Goal: Find specific page/section: Find specific page/section

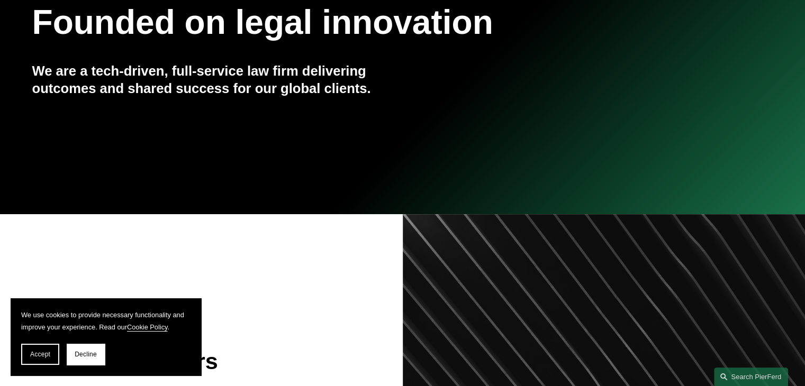
scroll to position [193, 0]
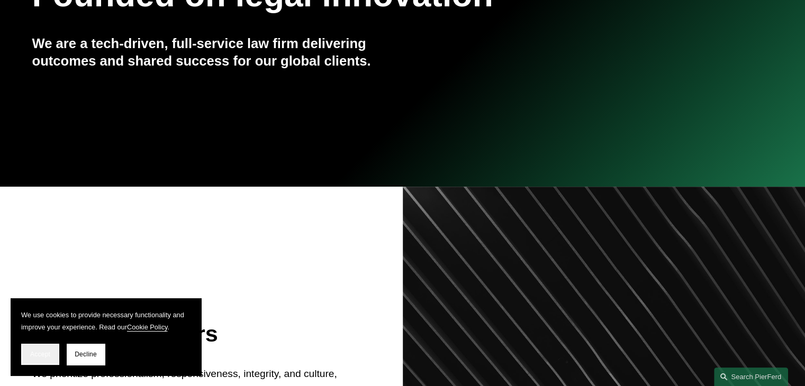
click at [34, 352] on span "Accept" at bounding box center [40, 354] width 20 height 7
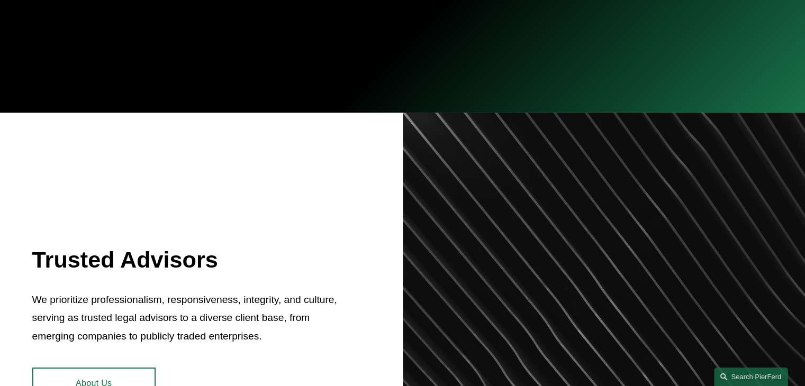
scroll to position [0, 0]
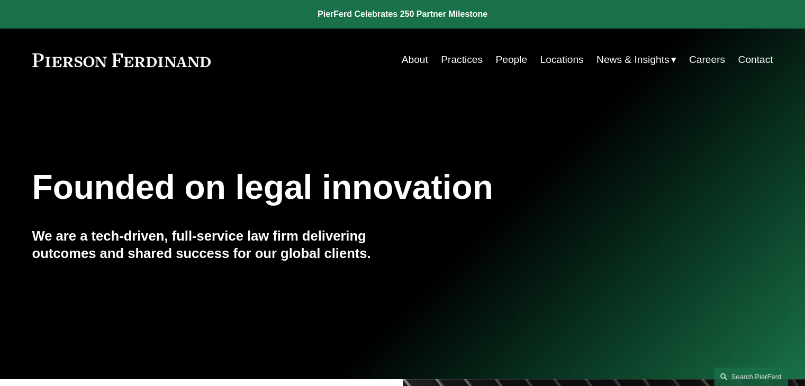
click at [509, 65] on link "People" at bounding box center [511, 60] width 32 height 20
click at [513, 62] on link "People" at bounding box center [511, 60] width 32 height 20
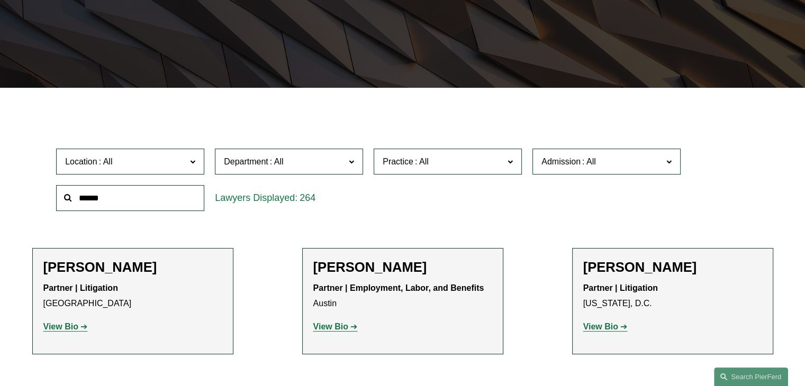
scroll to position [232, 0]
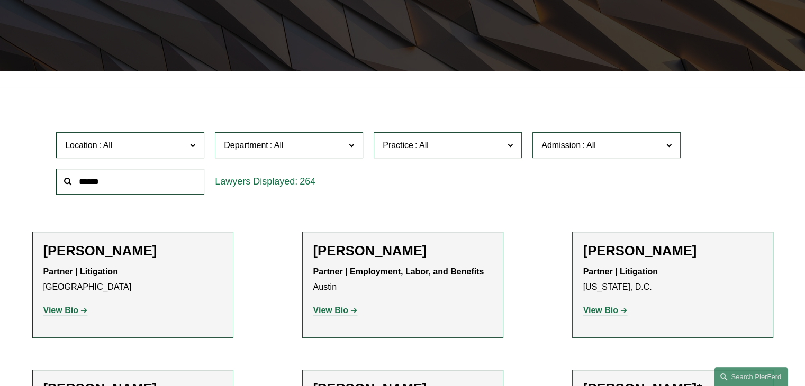
click at [169, 180] on input "text" at bounding box center [130, 182] width 148 height 26
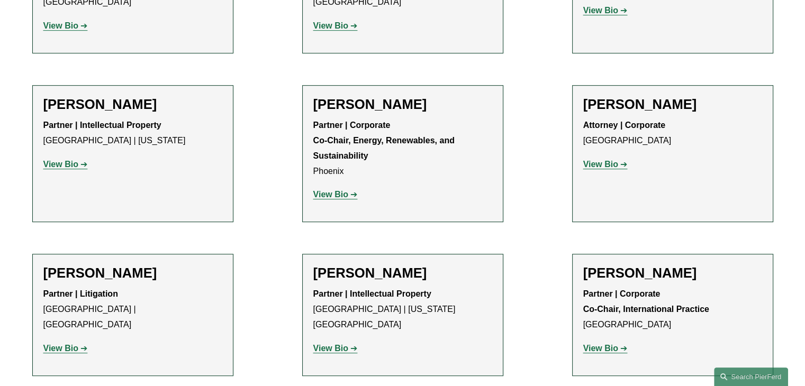
scroll to position [614, 0]
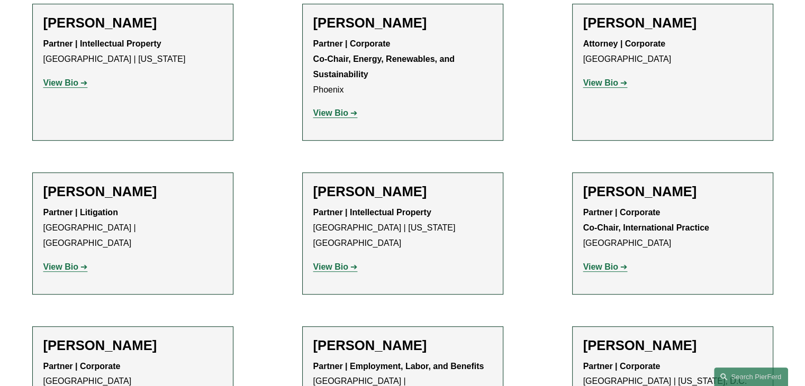
type input "****"
click at [63, 262] on strong "View Bio" at bounding box center [60, 266] width 35 height 9
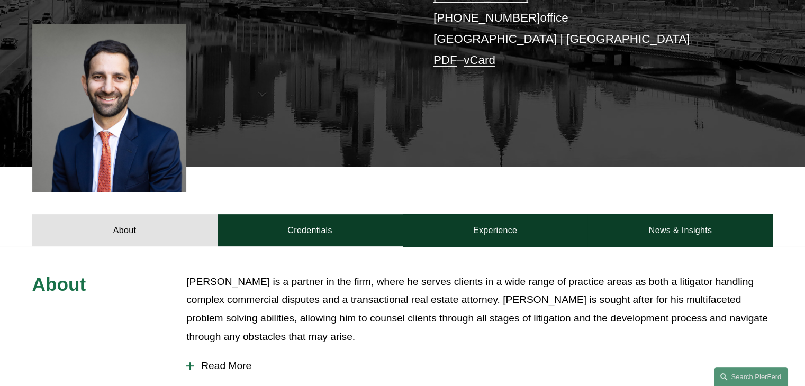
scroll to position [282, 0]
